Goal: Task Accomplishment & Management: Use online tool/utility

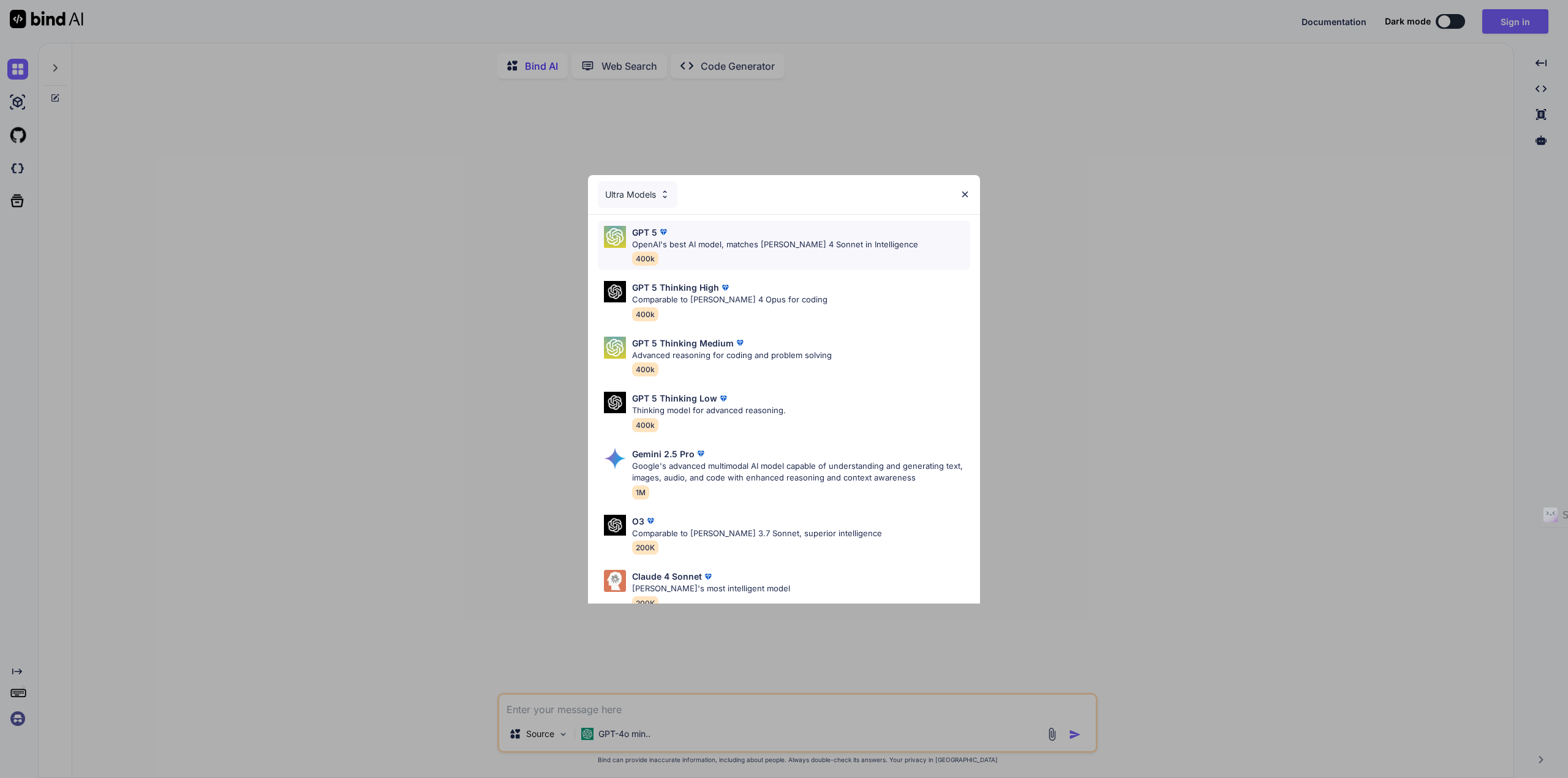
click at [747, 246] on p "OpenAI's best AI model, matches [PERSON_NAME] 4 Sonnet in Intelligence" at bounding box center [775, 245] width 286 height 13
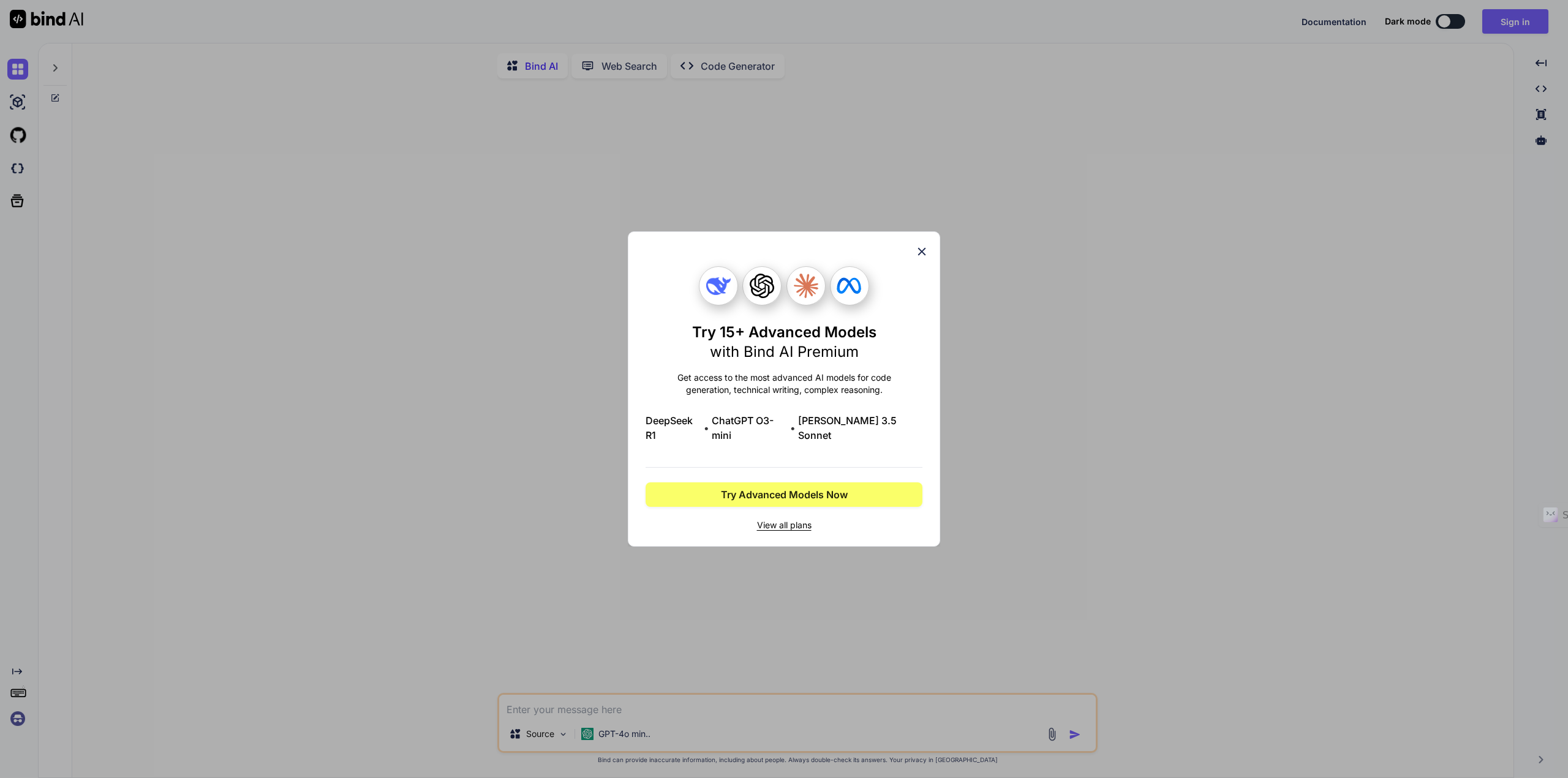
click at [921, 256] on icon at bounding box center [922, 252] width 8 height 8
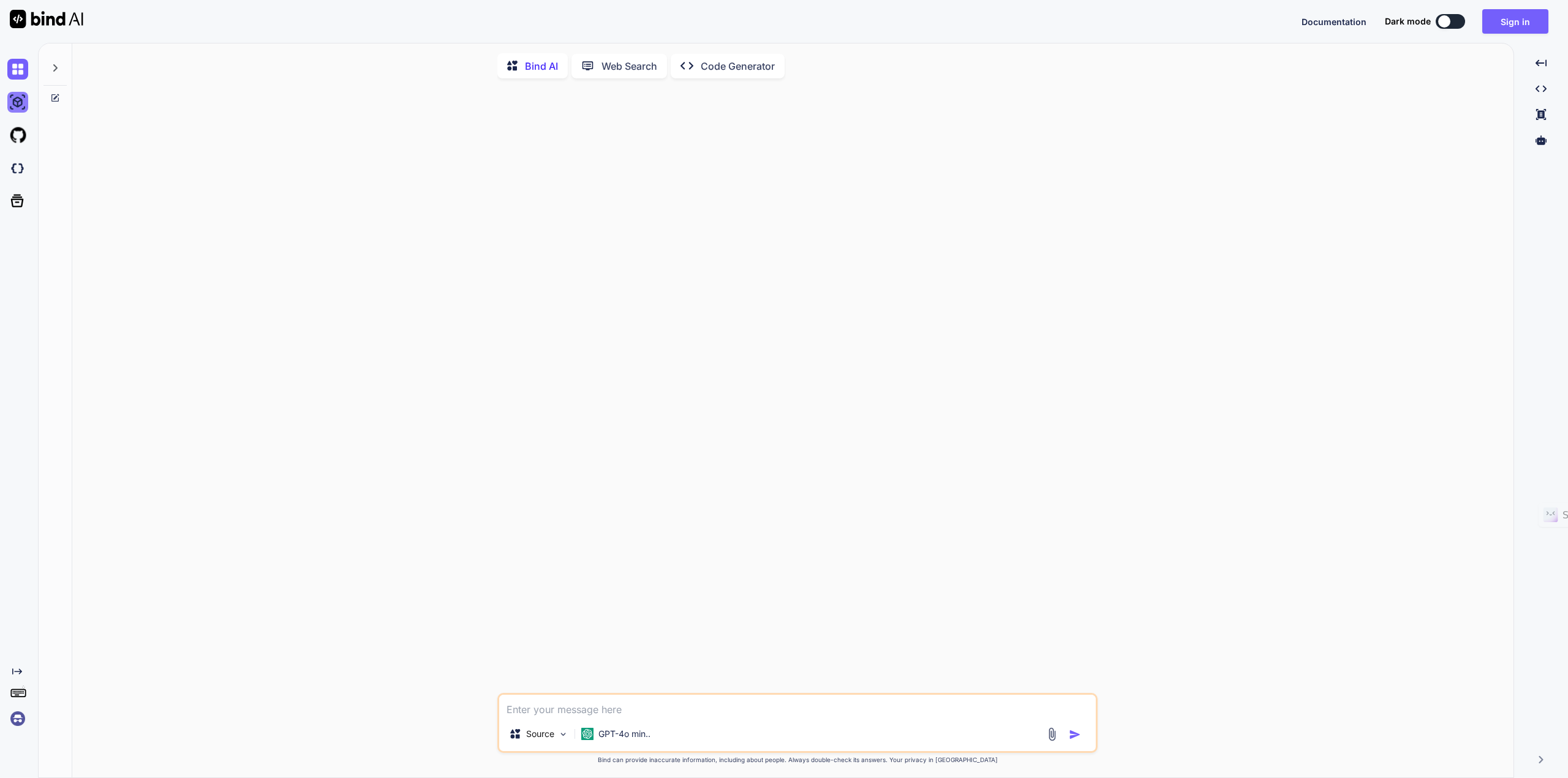
click at [18, 96] on img at bounding box center [18, 102] width 21 height 21
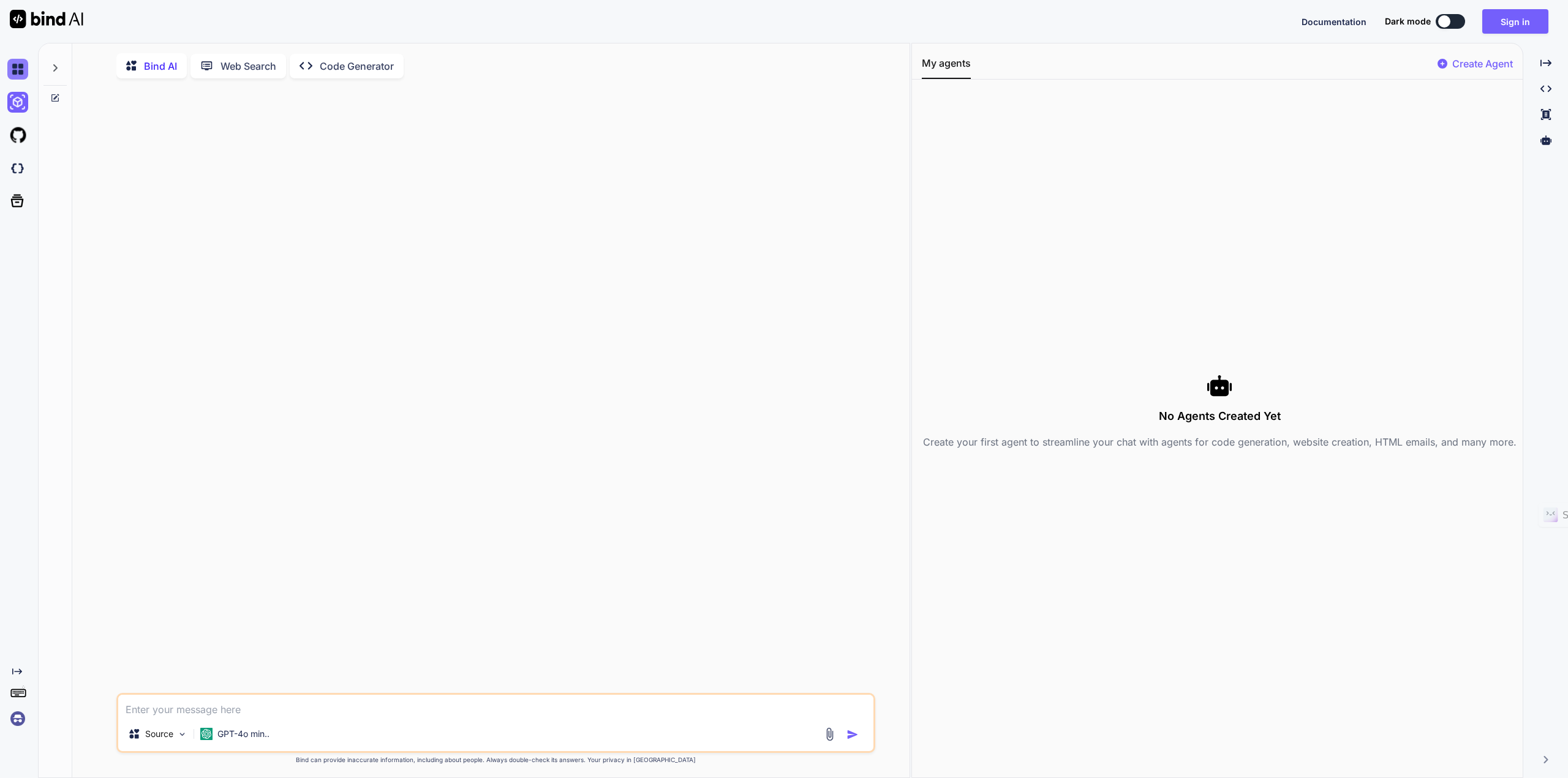
click at [18, 67] on img at bounding box center [18, 69] width 21 height 21
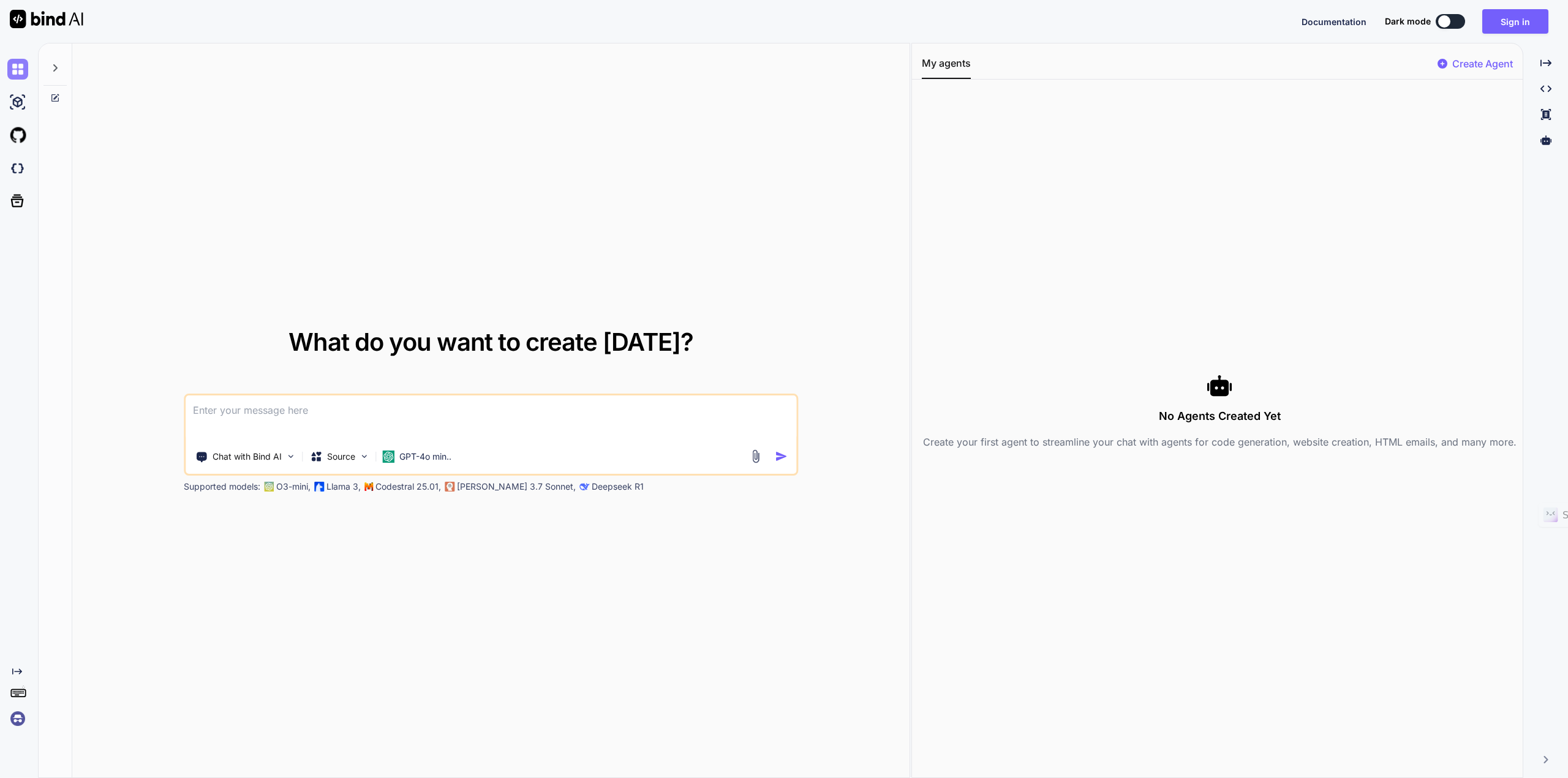
type textarea "x"
click at [349, 417] on textarea at bounding box center [490, 418] width 610 height 45
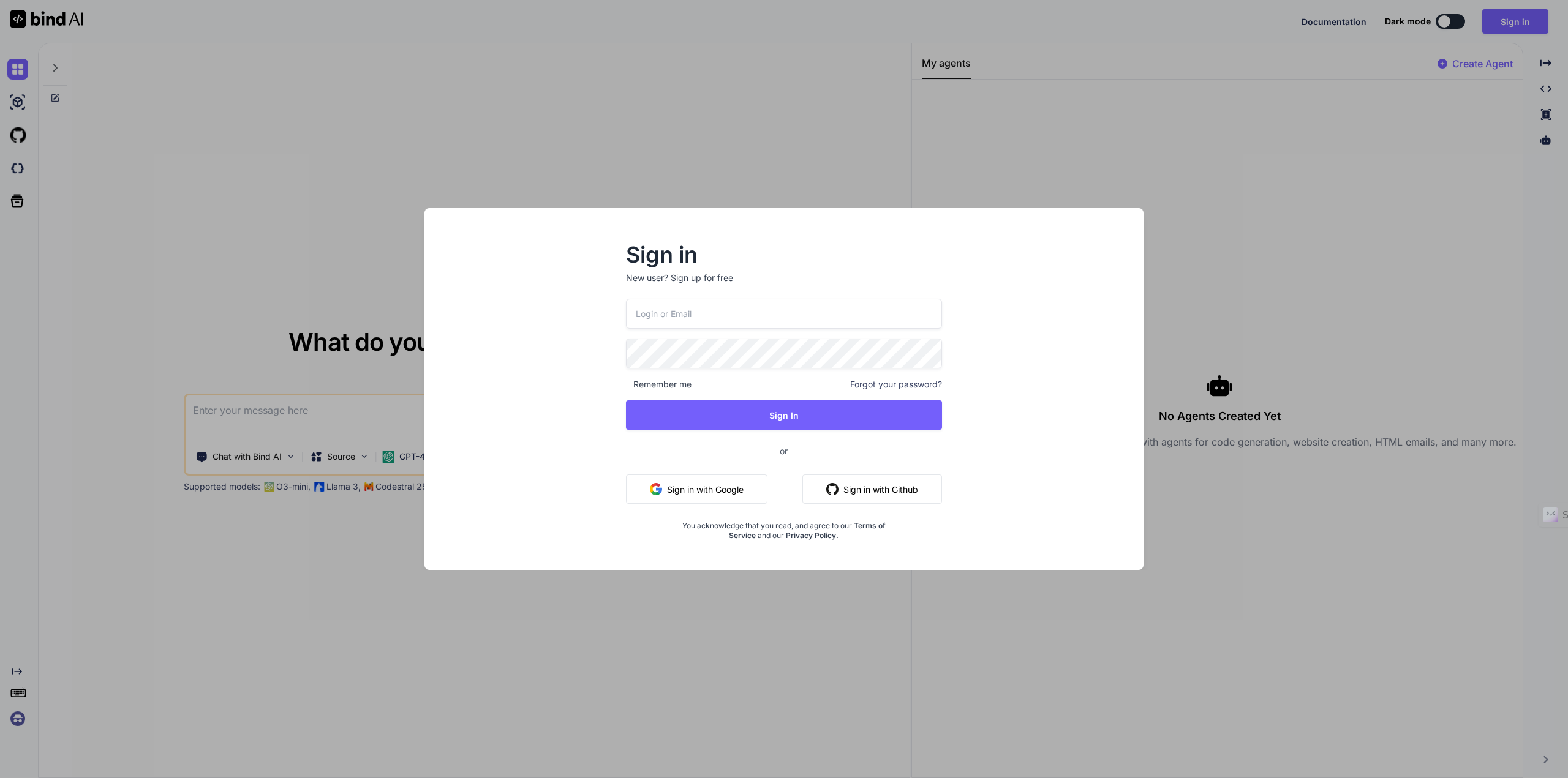
click at [1339, 580] on div "Sign in New user? Sign up for free Remember me Forgot your password? Sign In or…" at bounding box center [784, 389] width 1568 height 778
